Goal: Information Seeking & Learning: Learn about a topic

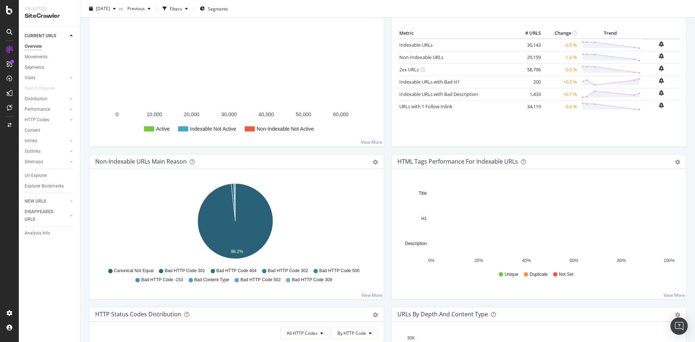
scroll to position [109, 0]
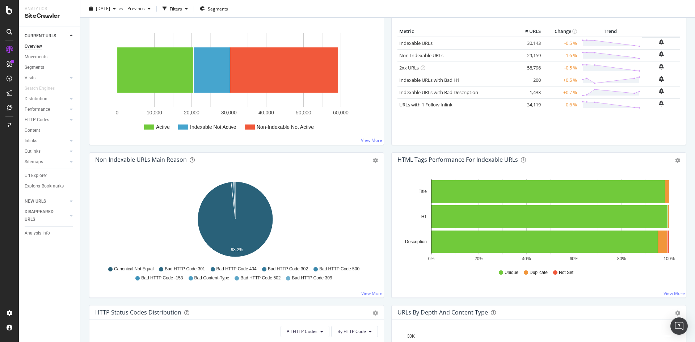
click at [245, 269] on span "Bad HTTP Code 404" at bounding box center [236, 269] width 40 height 6
click at [121, 267] on span "Canonical Not Equal" at bounding box center [133, 269] width 39 height 6
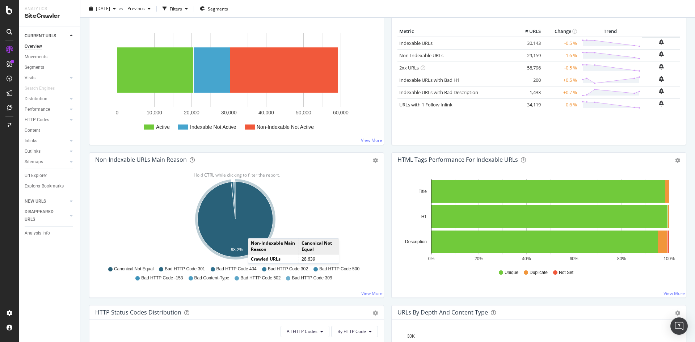
click at [255, 231] on icon "A chart." at bounding box center [235, 219] width 75 height 75
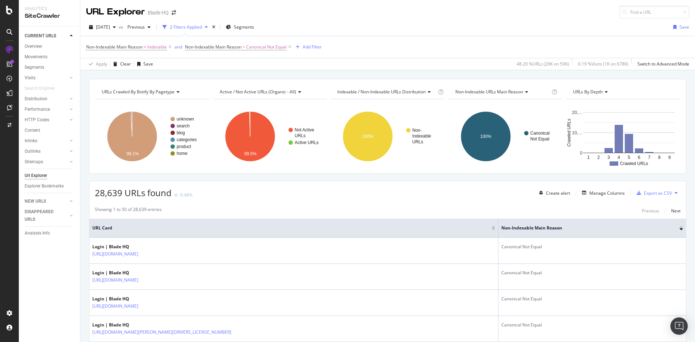
click at [298, 90] on icon at bounding box center [298, 92] width 5 height 4
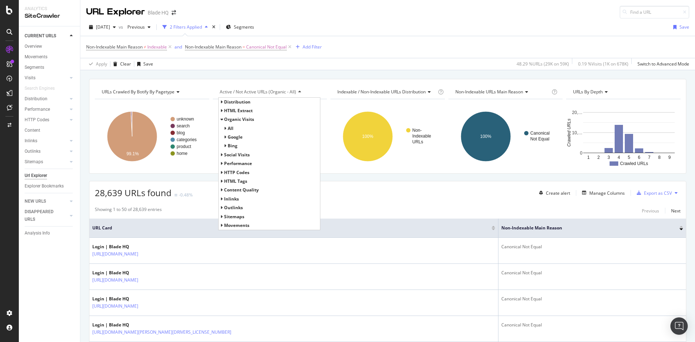
click at [220, 173] on icon at bounding box center [221, 172] width 3 height 4
click at [316, 80] on div "URLs Crawled By Botify By pagetype Chart (by Value) Table Expand Export as CSV …" at bounding box center [387, 126] width 597 height 95
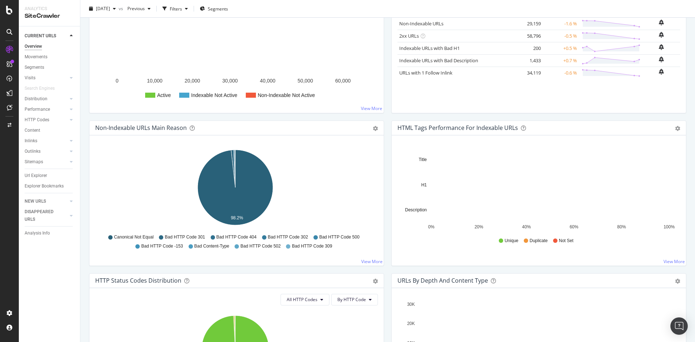
scroll to position [145, 0]
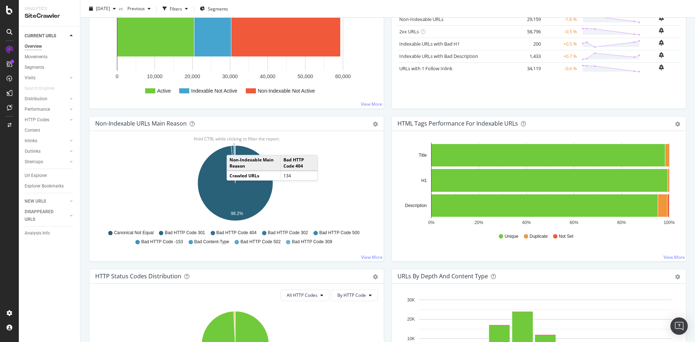
click at [234, 148] on icon "A chart." at bounding box center [234, 165] width 2 height 38
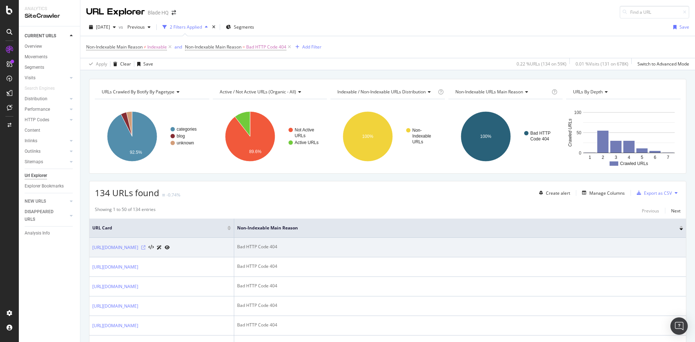
click at [146, 250] on icon at bounding box center [143, 247] width 4 height 4
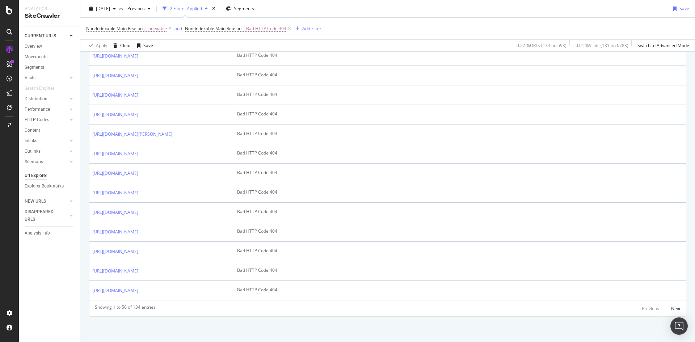
scroll to position [1225, 0]
click at [671, 307] on div "Next" at bounding box center [675, 309] width 9 height 6
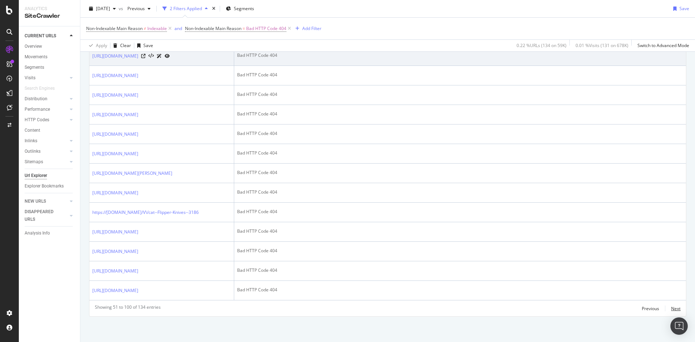
scroll to position [1218, 0]
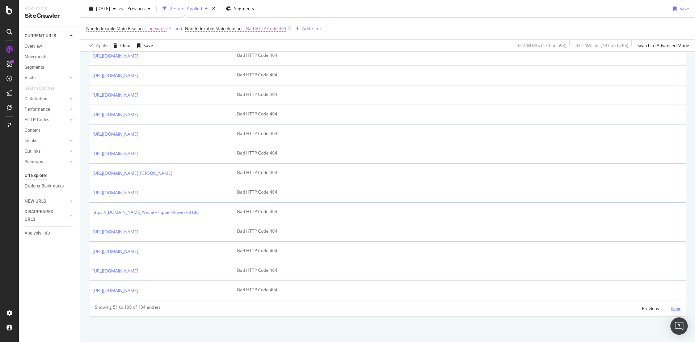
click at [671, 307] on div "Next" at bounding box center [675, 309] width 9 height 6
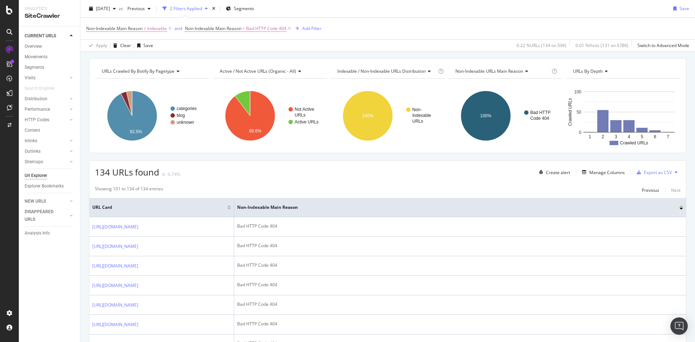
scroll to position [0, 0]
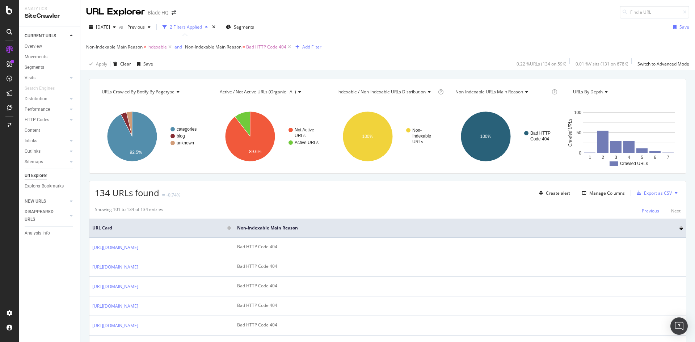
click at [645, 211] on div "Previous" at bounding box center [650, 211] width 17 height 6
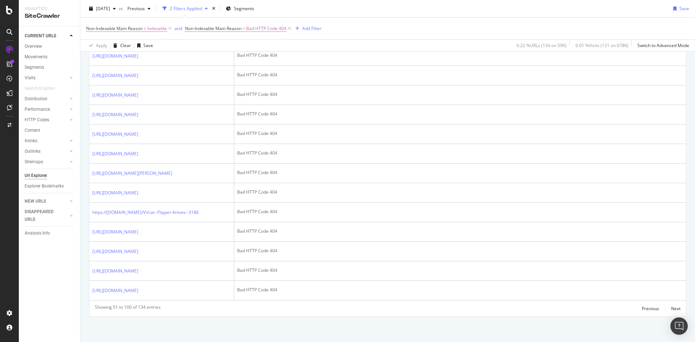
scroll to position [1158, 0]
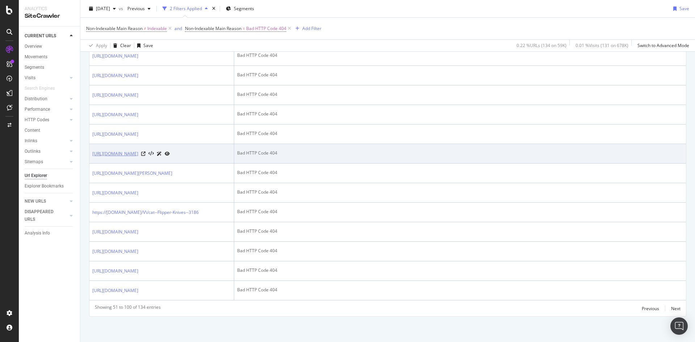
click at [138, 157] on link "https://www.bladehq.com/resources" at bounding box center [115, 153] width 46 height 7
click at [146, 156] on icon at bounding box center [143, 154] width 4 height 4
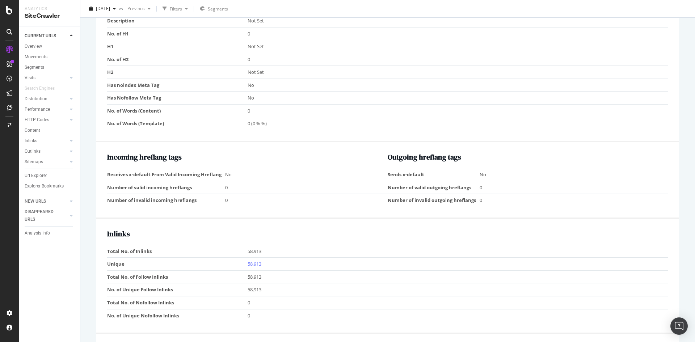
scroll to position [496, 0]
click at [253, 265] on link "58,913" at bounding box center [255, 264] width 14 height 7
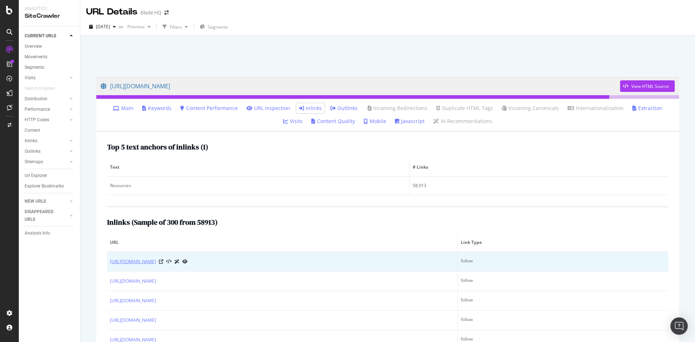
click at [134, 261] on link "https://www.bladehq.com/" at bounding box center [133, 261] width 46 height 7
click at [188, 261] on icon at bounding box center [184, 262] width 5 height 4
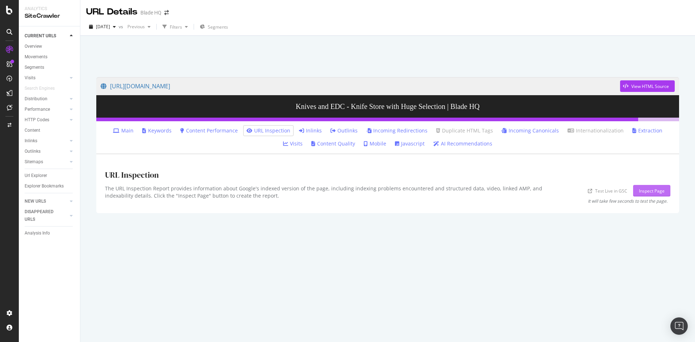
click at [650, 191] on div "Inspect Page" at bounding box center [652, 191] width 26 height 6
